Goal: Task Accomplishment & Management: Use online tool/utility

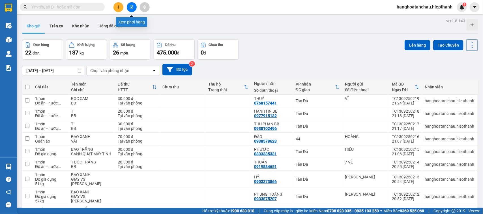
click at [130, 8] on icon "file-add" at bounding box center [132, 7] width 4 height 4
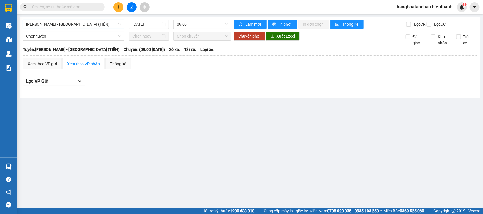
click at [59, 21] on span "[PERSON_NAME] - [GEOGRAPHIC_DATA] (TIỀN)" at bounding box center [73, 24] width 95 height 8
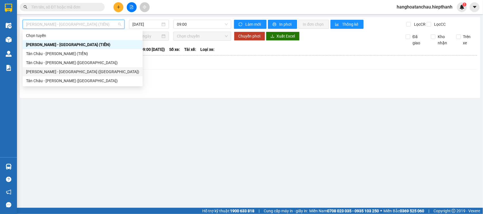
click at [47, 69] on div "[PERSON_NAME] - [GEOGRAPHIC_DATA] ([GEOGRAPHIC_DATA])" at bounding box center [82, 72] width 113 height 6
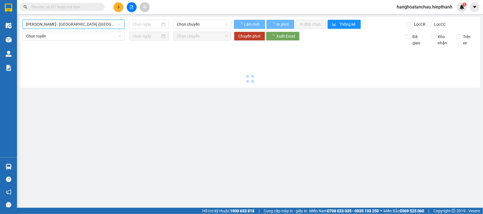
type input "[DATE]"
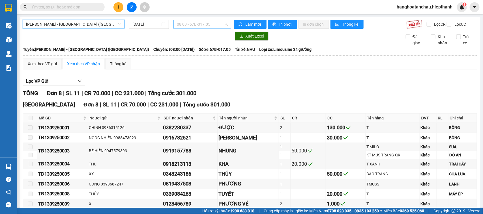
click at [191, 25] on span "08:00 - 67B-017.05" at bounding box center [202, 24] width 51 height 8
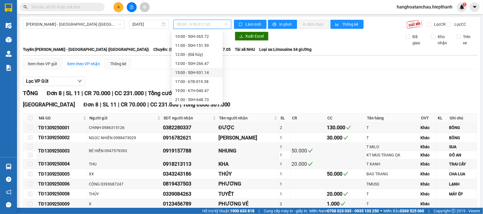
scroll to position [35, 0]
click at [190, 72] on div "17:00 - 67B-019.38" at bounding box center [197, 73] width 44 height 6
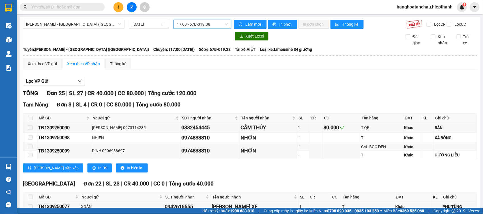
click at [181, 23] on span "17:00 - 67B-019.38" at bounding box center [202, 24] width 51 height 8
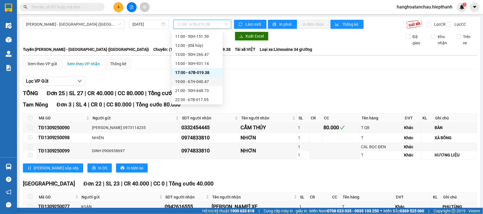
click at [183, 81] on div "19:00 - 67H-040.47" at bounding box center [197, 82] width 44 height 6
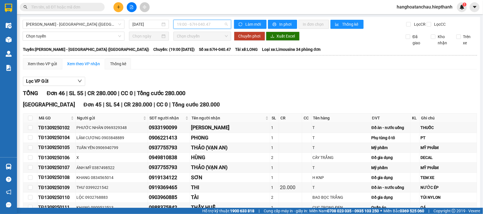
click at [184, 23] on span "19:00 - 67H-040.47" at bounding box center [202, 24] width 51 height 8
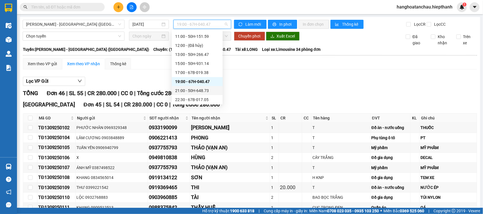
click at [191, 87] on div "21:00 - 50H-648.73" at bounding box center [197, 90] width 51 height 9
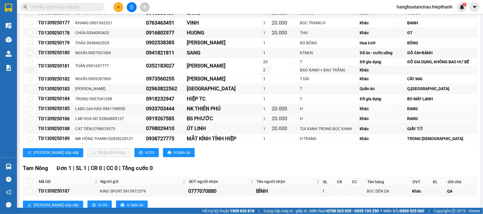
scroll to position [433, 0]
